Goal: Book appointment/travel/reservation

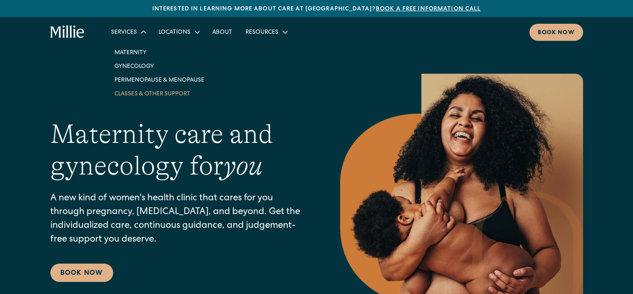
click at [145, 94] on link "Classes & Other Support" at bounding box center [159, 94] width 103 height 14
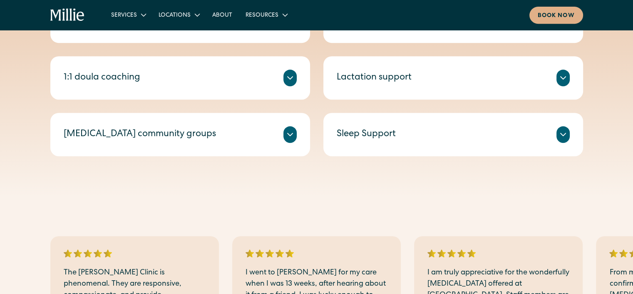
scroll to position [333, 0]
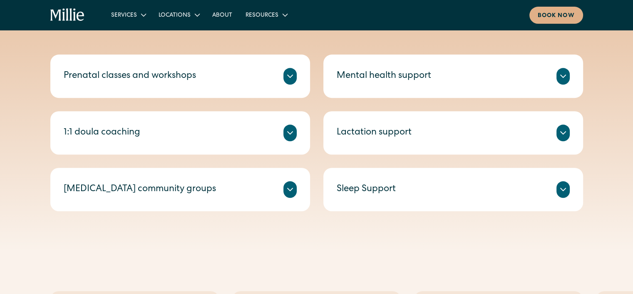
click at [560, 75] on icon at bounding box center [564, 76] width 10 height 10
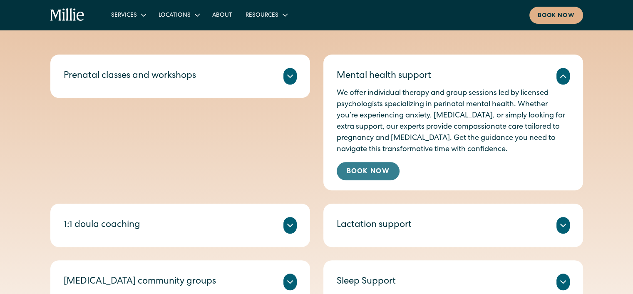
click at [370, 170] on link "Book Now" at bounding box center [368, 171] width 63 height 18
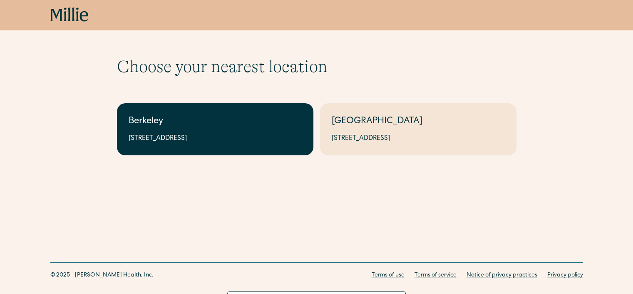
click at [167, 143] on div "2999 Regent St, Suite 524, Berkeley, CA 94705" at bounding box center [215, 139] width 173 height 10
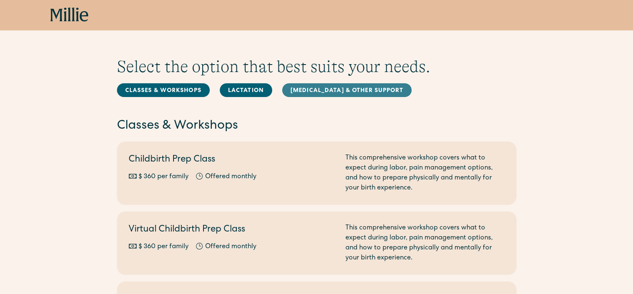
click at [352, 89] on link "Postpartum & Other Support" at bounding box center [347, 90] width 130 height 14
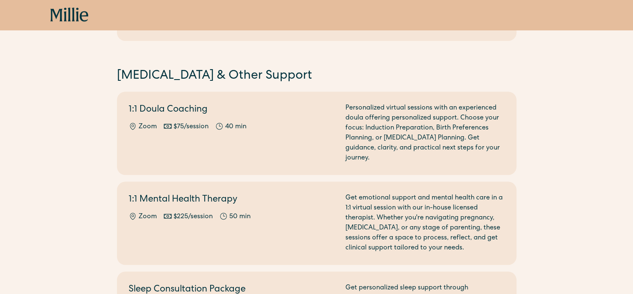
scroll to position [793, 0]
